Goal: Information Seeking & Learning: Learn about a topic

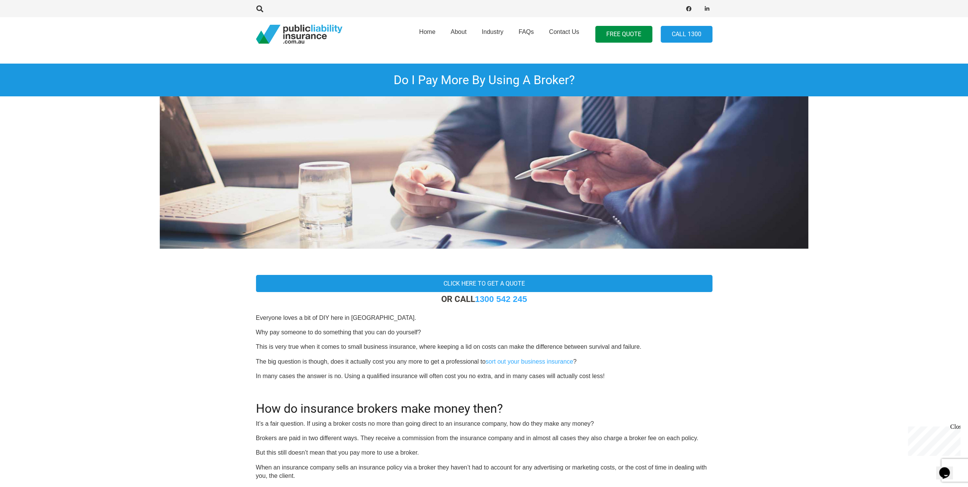
scroll to position [38, 0]
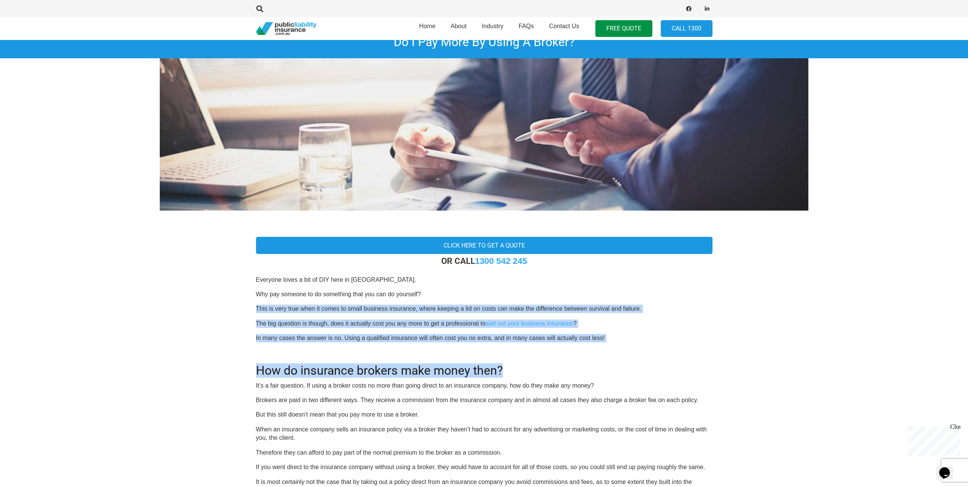
drag, startPoint x: 254, startPoint y: 302, endPoint x: 559, endPoint y: 350, distance: 308.8
drag, startPoint x: 546, startPoint y: 362, endPoint x: 304, endPoint y: 326, distance: 245.4
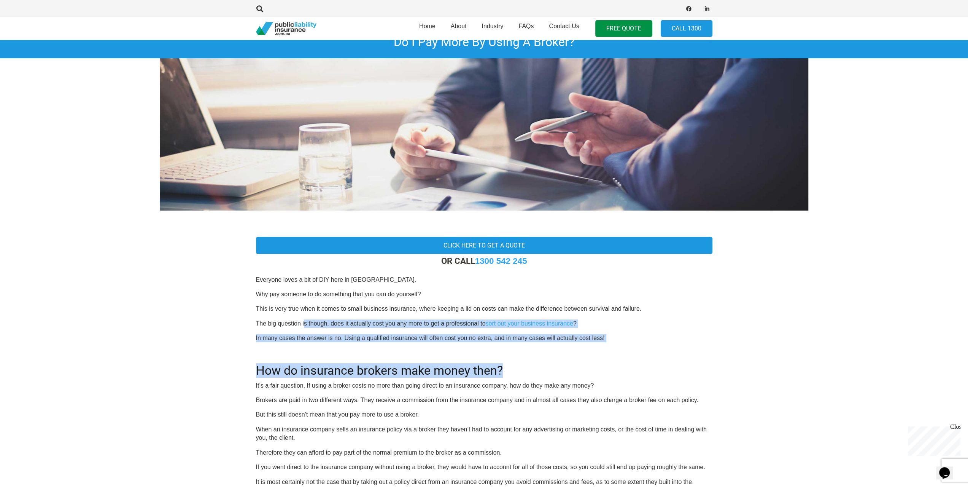
click at [304, 326] on p "The big question is though, does it actually cost you any more to get a profess…" at bounding box center [484, 323] width 457 height 8
drag, startPoint x: 304, startPoint y: 326, endPoint x: 602, endPoint y: 372, distance: 301.8
click at [602, 372] on h2 "How do insurance brokers make money then?" at bounding box center [484, 366] width 457 height 24
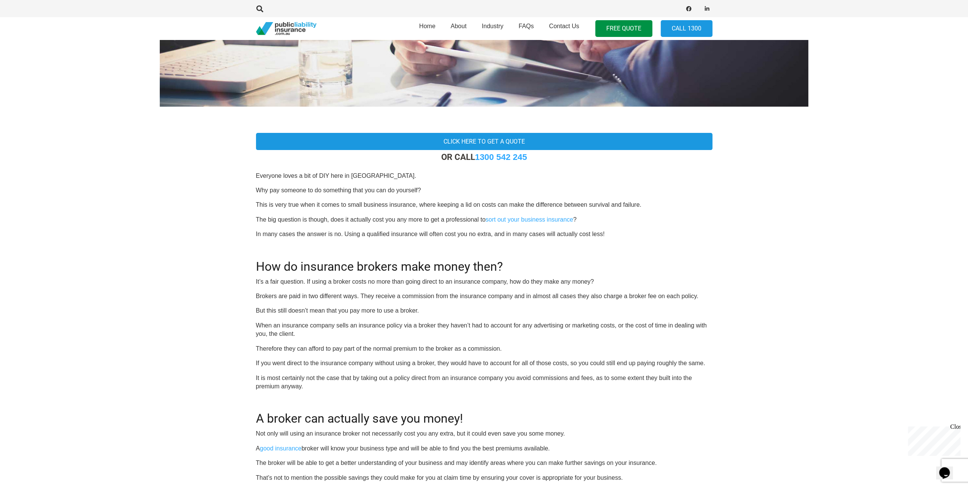
scroll to position [152, 0]
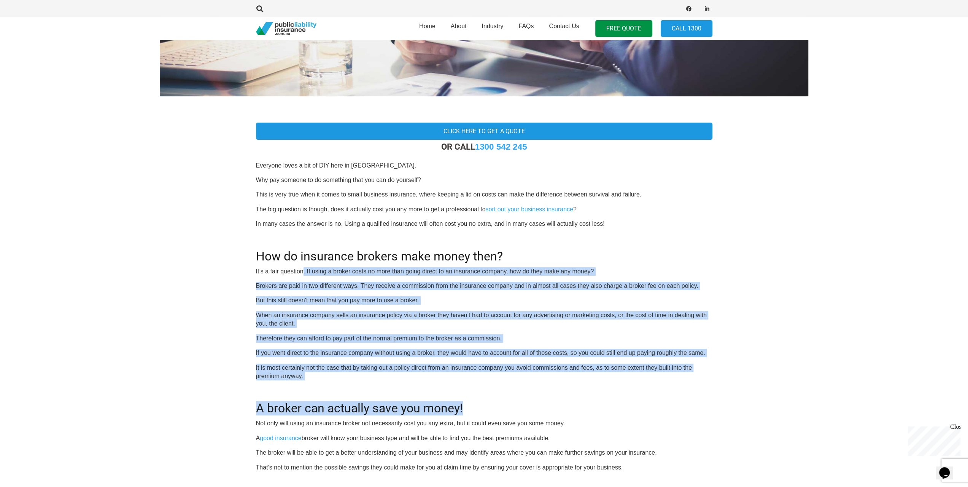
drag, startPoint x: 302, startPoint y: 267, endPoint x: 686, endPoint y: 380, distance: 400.8
click at [686, 380] on div "OR CALL [PHONE_NUMBER] Everyone loves a bit of DIY here in [GEOGRAPHIC_DATA]. W…" at bounding box center [484, 409] width 457 height 535
drag, startPoint x: 686, startPoint y: 380, endPoint x: 265, endPoint y: 283, distance: 432.2
click at [265, 283] on div "OR CALL [PHONE_NUMBER] Everyone loves a bit of DIY here in [GEOGRAPHIC_DATA]. W…" at bounding box center [484, 409] width 457 height 535
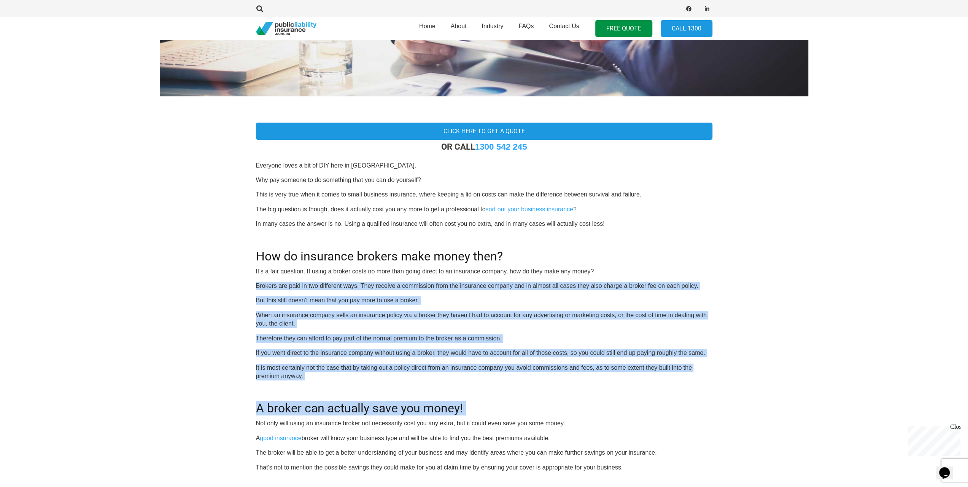
click at [265, 283] on p "Brokers are paid in two different ways. They receive a commission from the insu…" at bounding box center [484, 286] width 457 height 8
drag, startPoint x: 265, startPoint y: 283, endPoint x: 466, endPoint y: 376, distance: 221.3
click at [466, 376] on div "OR CALL [PHONE_NUMBER] Everyone loves a bit of DIY here in [GEOGRAPHIC_DATA]. W…" at bounding box center [484, 409] width 457 height 535
click at [466, 376] on p "It is most certainly not the case that by taking out a policy direct from an in…" at bounding box center [484, 371] width 457 height 17
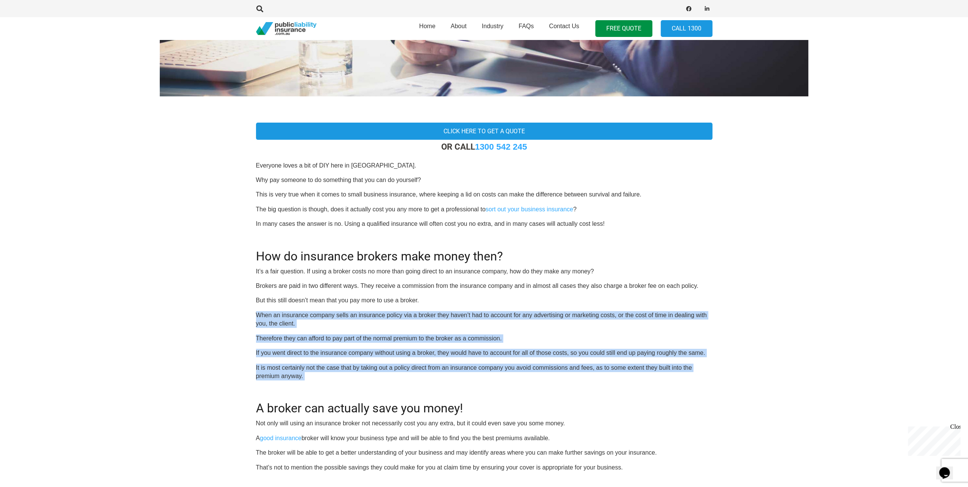
drag, startPoint x: 466, startPoint y: 376, endPoint x: 422, endPoint y: 302, distance: 86.7
click at [422, 302] on div "OR CALL [PHONE_NUMBER] Everyone loves a bit of DIY here in [GEOGRAPHIC_DATA]. W…" at bounding box center [484, 409] width 457 height 535
click at [422, 302] on p "But this still doesn’t mean that you pay more to use a broker." at bounding box center [484, 300] width 457 height 8
drag, startPoint x: 422, startPoint y: 299, endPoint x: 501, endPoint y: 377, distance: 110.3
click at [501, 377] on div "OR CALL [PHONE_NUMBER] Everyone loves a bit of DIY here in [GEOGRAPHIC_DATA]. W…" at bounding box center [484, 409] width 457 height 535
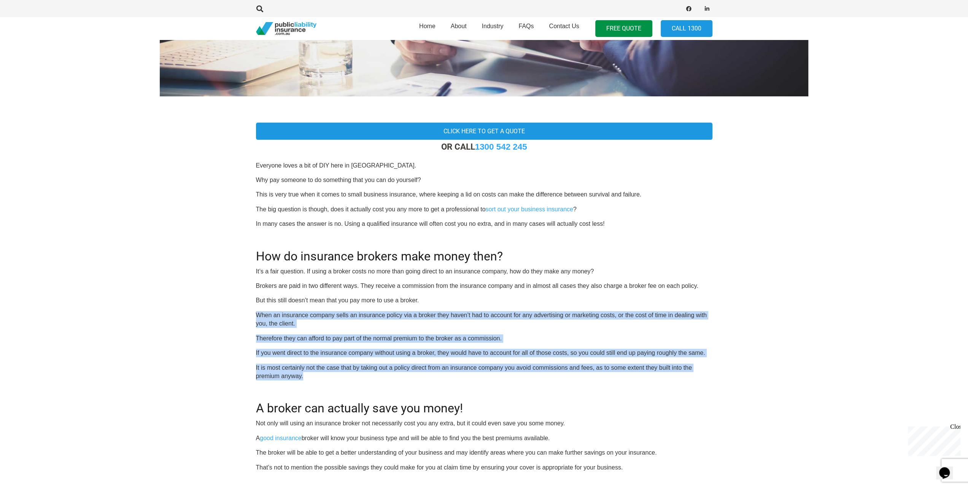
click at [501, 377] on p "It is most certainly not the case that by taking out a policy direct from an in…" at bounding box center [484, 371] width 457 height 17
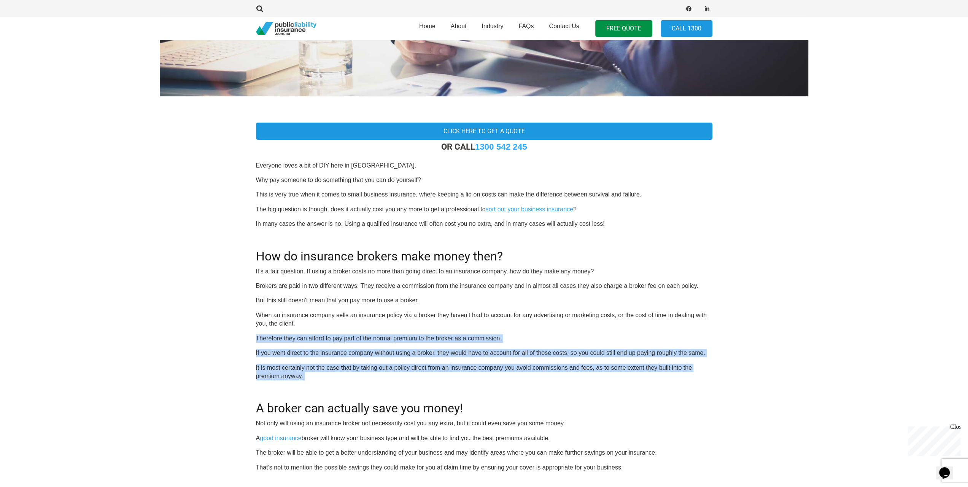
drag, startPoint x: 501, startPoint y: 377, endPoint x: 500, endPoint y: 323, distance: 53.7
click at [500, 323] on div "OR CALL [PHONE_NUMBER] Everyone loves a bit of DIY here in [GEOGRAPHIC_DATA]. W…" at bounding box center [484, 409] width 457 height 535
click at [500, 323] on p "When an insurance company sells an insurance policy via a broker they haven’t h…" at bounding box center [484, 319] width 457 height 17
drag, startPoint x: 500, startPoint y: 323, endPoint x: 503, endPoint y: 389, distance: 65.9
click at [503, 389] on div "OR CALL [PHONE_NUMBER] Everyone loves a bit of DIY here in [GEOGRAPHIC_DATA]. W…" at bounding box center [484, 409] width 457 height 535
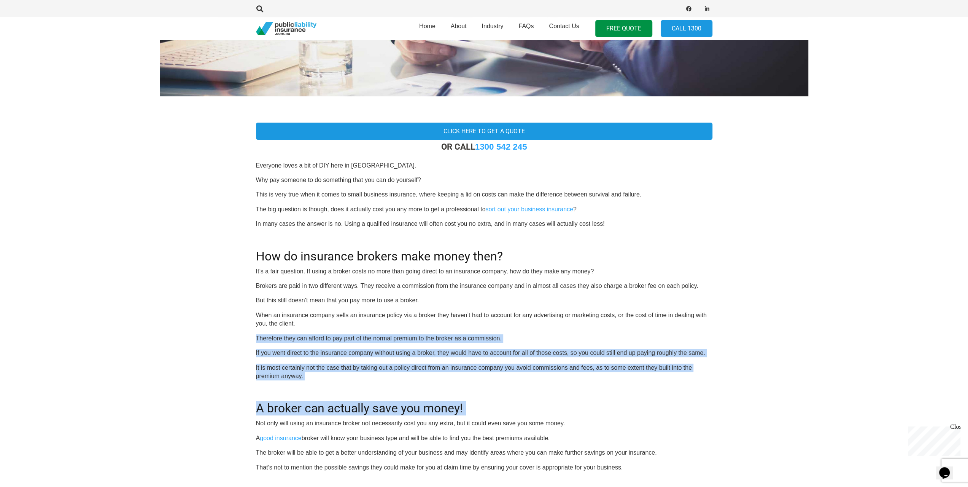
click at [503, 389] on div "OR CALL [PHONE_NUMBER] Everyone loves a bit of DIY here in [GEOGRAPHIC_DATA]. W…" at bounding box center [484, 409] width 457 height 535
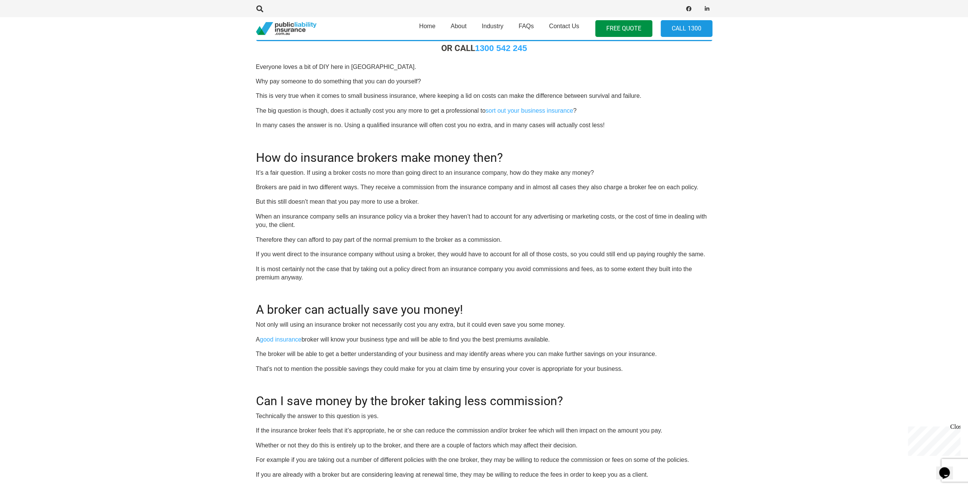
scroll to position [266, 0]
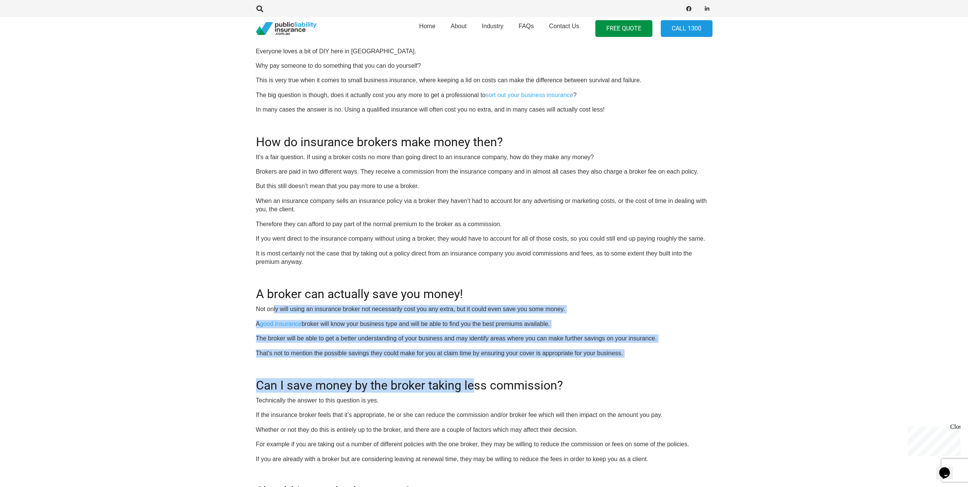
drag, startPoint x: 272, startPoint y: 309, endPoint x: 475, endPoint y: 358, distance: 208.1
click at [475, 358] on div "OR CALL [PHONE_NUMBER] Everyone loves a bit of DIY here in [GEOGRAPHIC_DATA]. W…" at bounding box center [484, 294] width 457 height 535
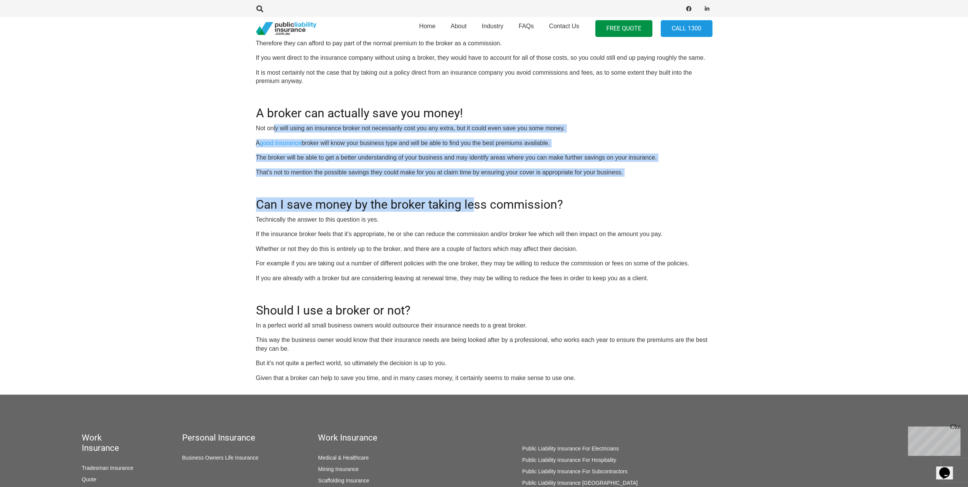
scroll to position [495, 0]
